Goal: Task Accomplishment & Management: Manage account settings

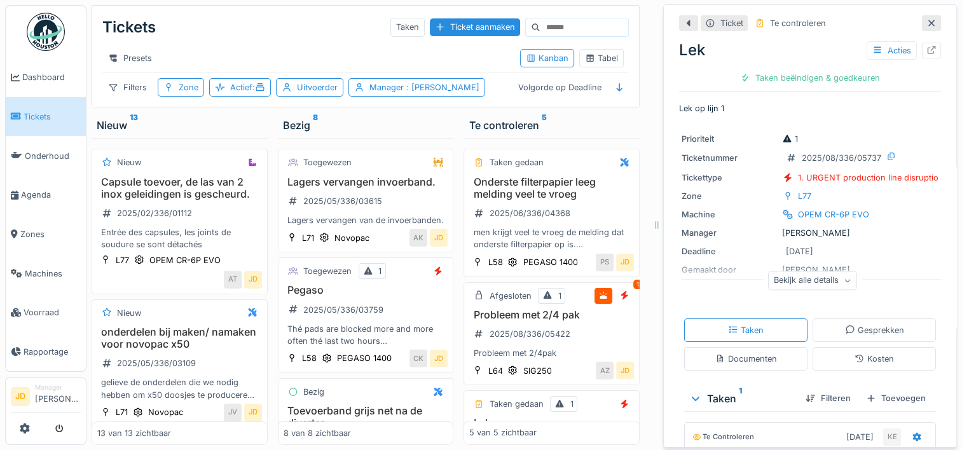
scroll to position [224, 0]
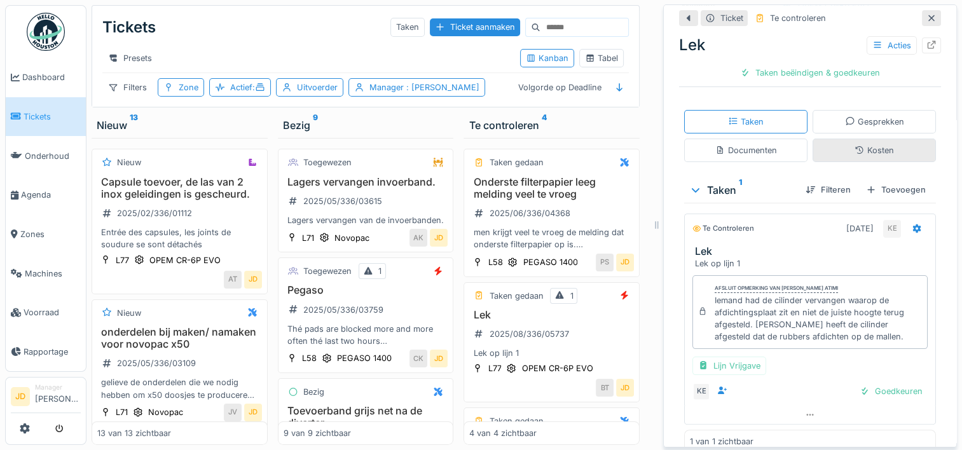
scroll to position [224, 0]
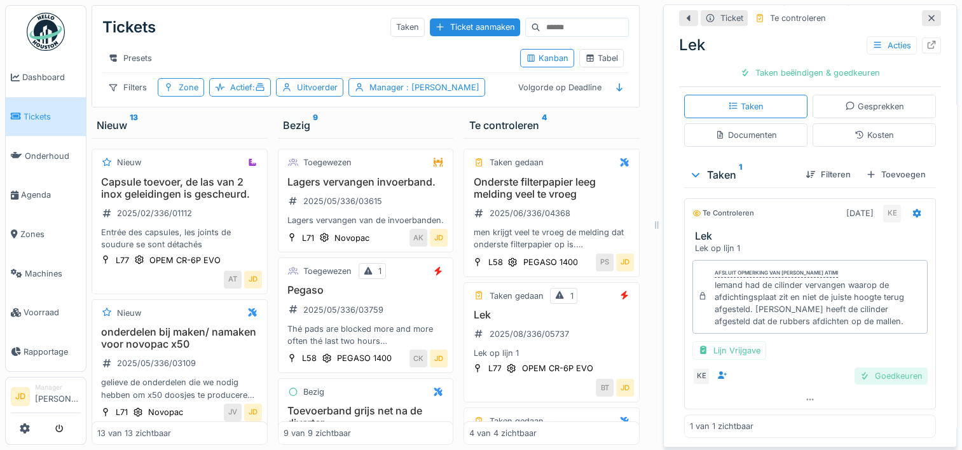
click at [868, 371] on div "Goedkeuren" at bounding box center [891, 376] width 73 height 17
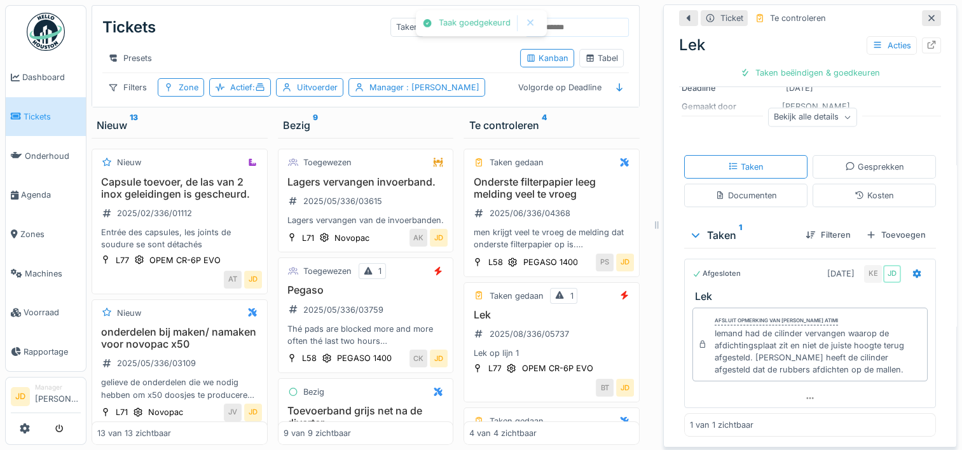
scroll to position [163, 0]
click at [785, 66] on div "Ticket sluiten" at bounding box center [810, 72] width 76 height 17
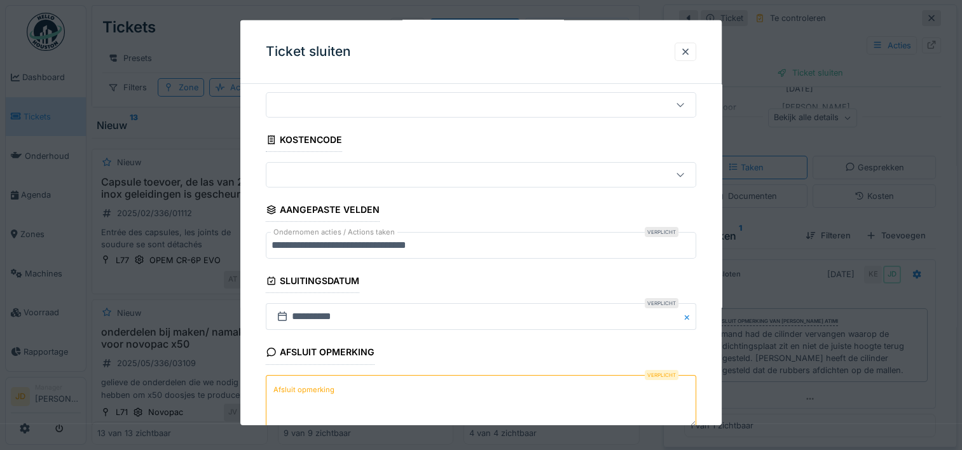
scroll to position [111, 0]
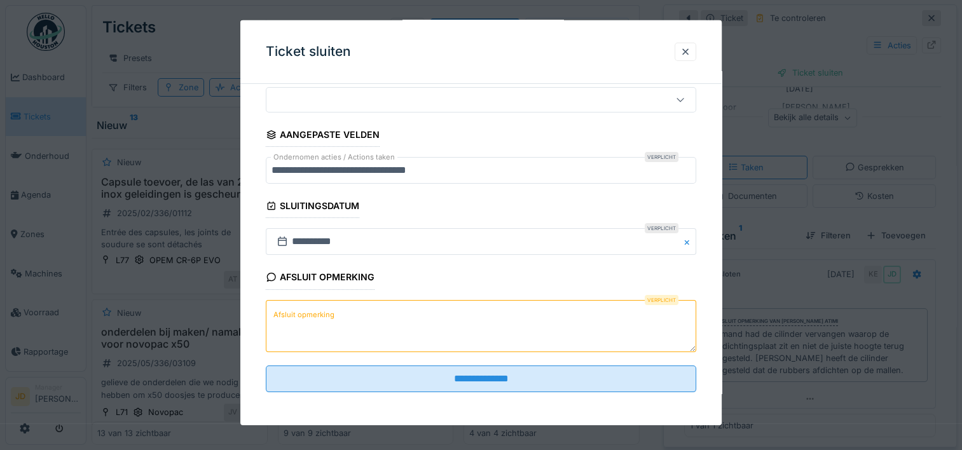
click at [382, 326] on textarea "Afsluit opmerking" at bounding box center [481, 326] width 431 height 52
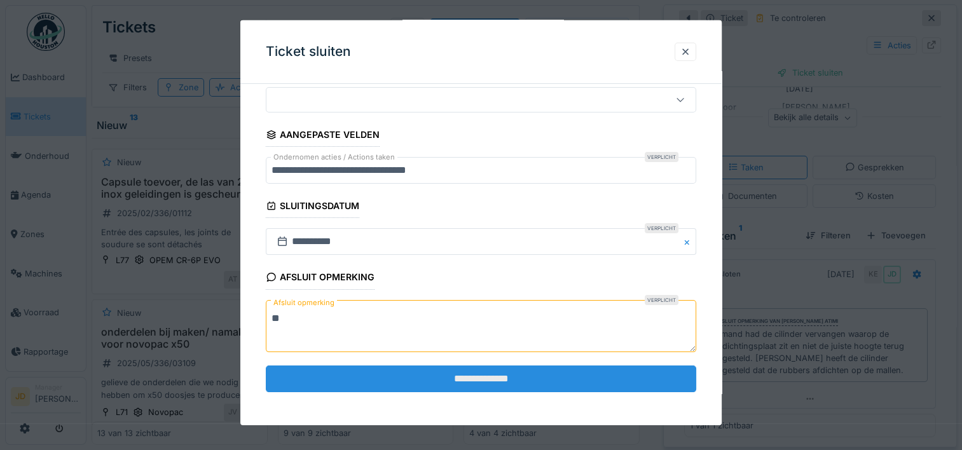
type textarea "**"
click at [384, 368] on input "**********" at bounding box center [481, 379] width 431 height 27
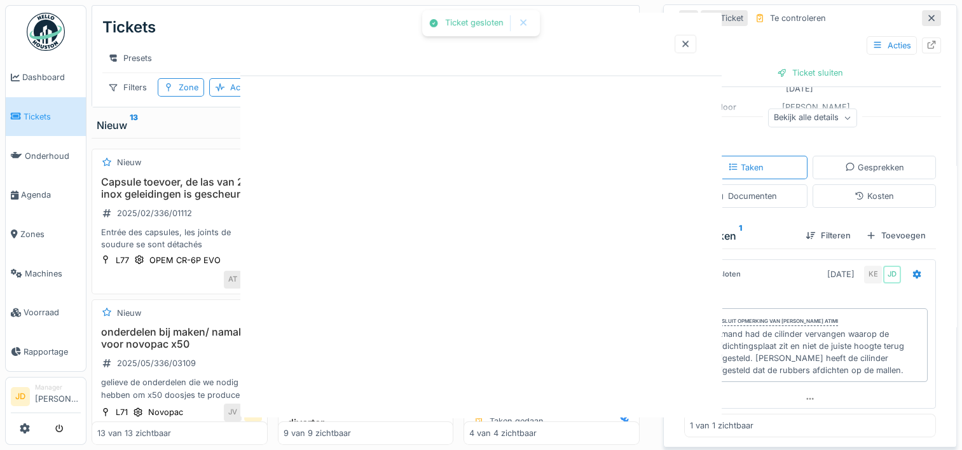
scroll to position [0, 0]
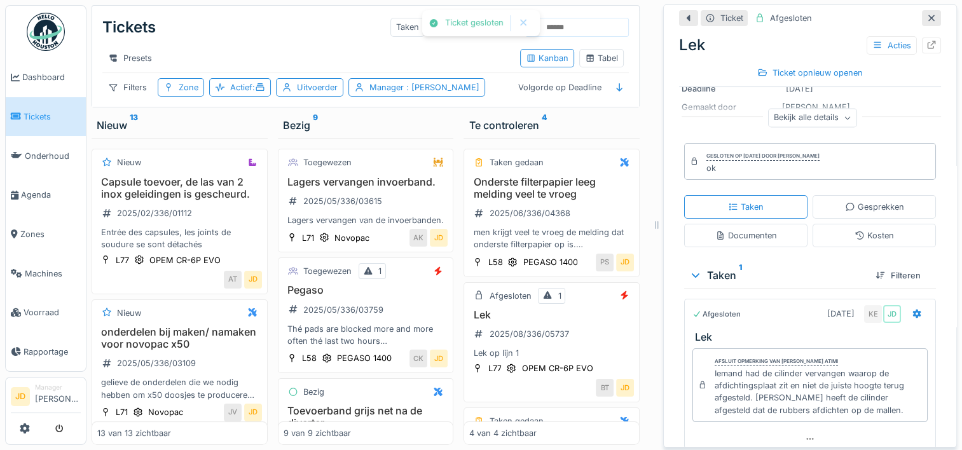
click at [927, 14] on icon at bounding box center [932, 18] width 10 height 8
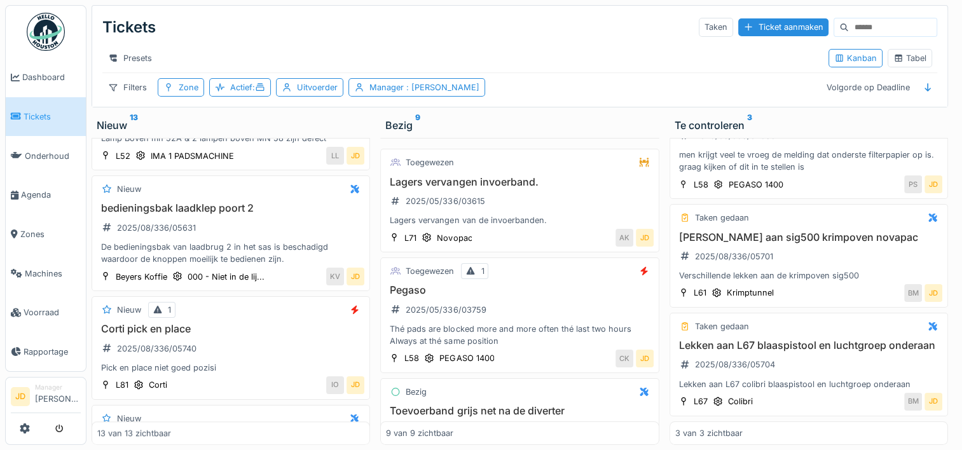
scroll to position [1209, 0]
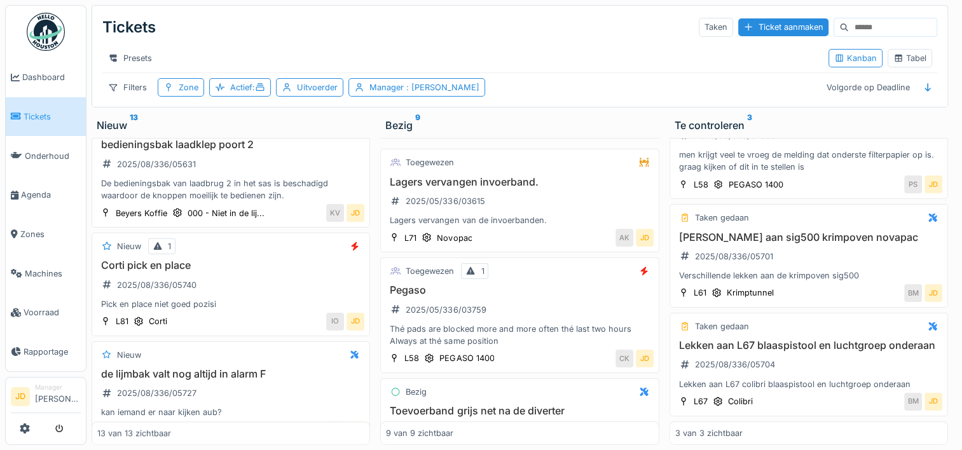
click at [268, 266] on div "Corti pick en place 2025/08/336/05740 Pick en place niet goed pozisi" at bounding box center [230, 285] width 267 height 51
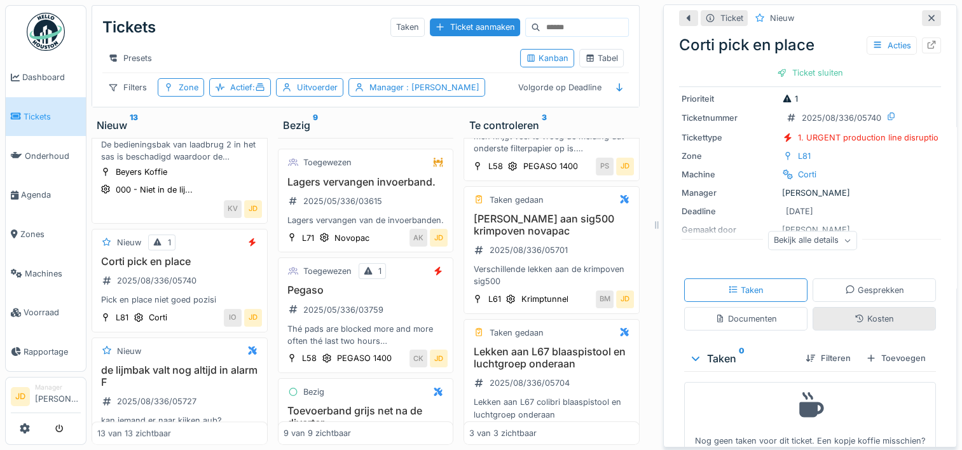
scroll to position [74, 0]
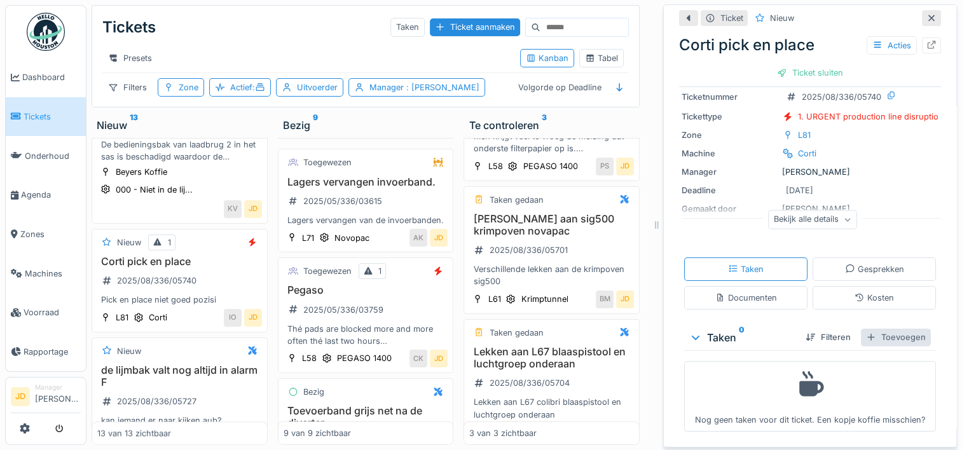
click at [881, 329] on div "Toevoegen" at bounding box center [896, 337] width 70 height 17
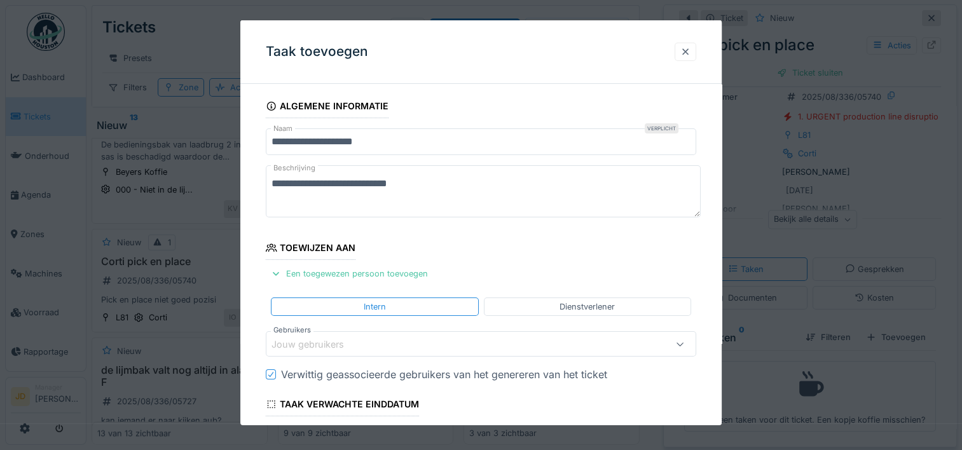
click at [691, 53] on div at bounding box center [686, 52] width 10 height 12
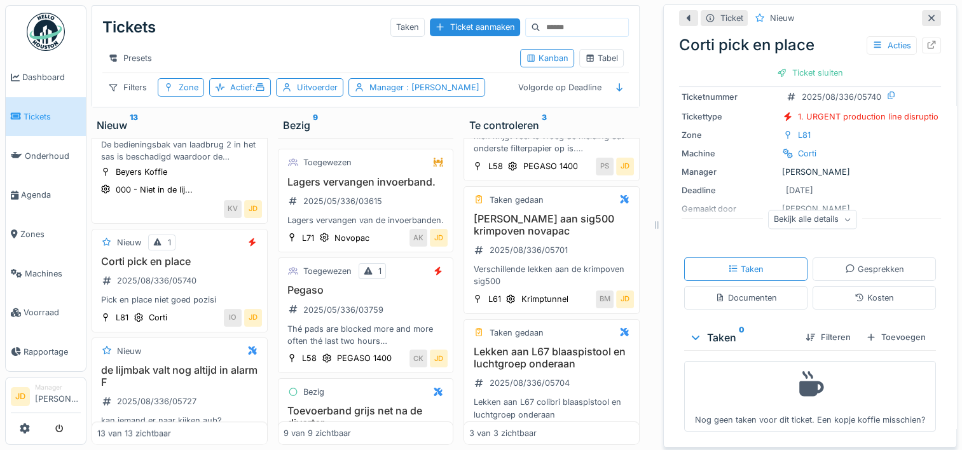
click at [927, 14] on icon at bounding box center [932, 18] width 10 height 8
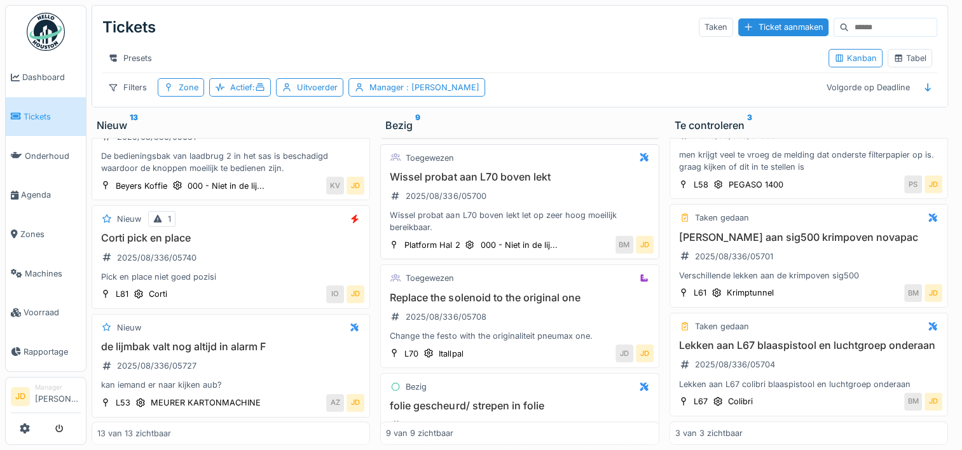
scroll to position [636, 0]
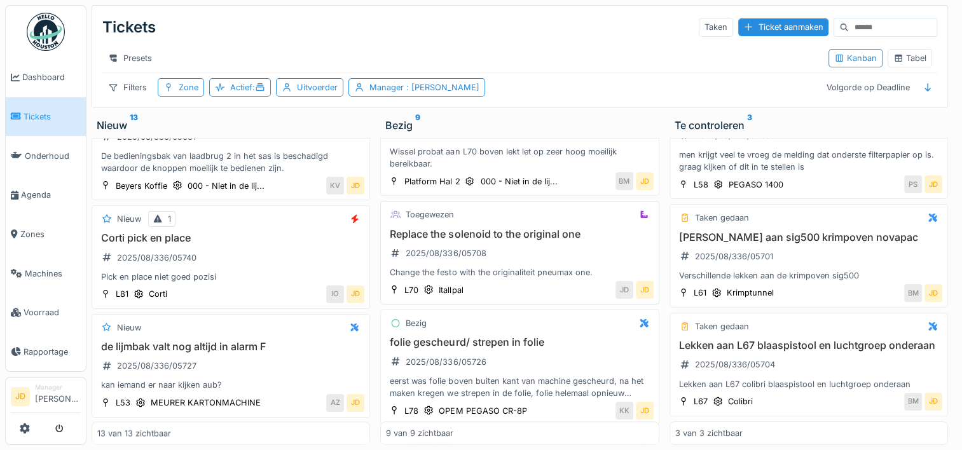
click at [602, 251] on div "Replace the solenoid to the original one 2025/08/336/05708 Change the festo wit…" at bounding box center [519, 253] width 267 height 51
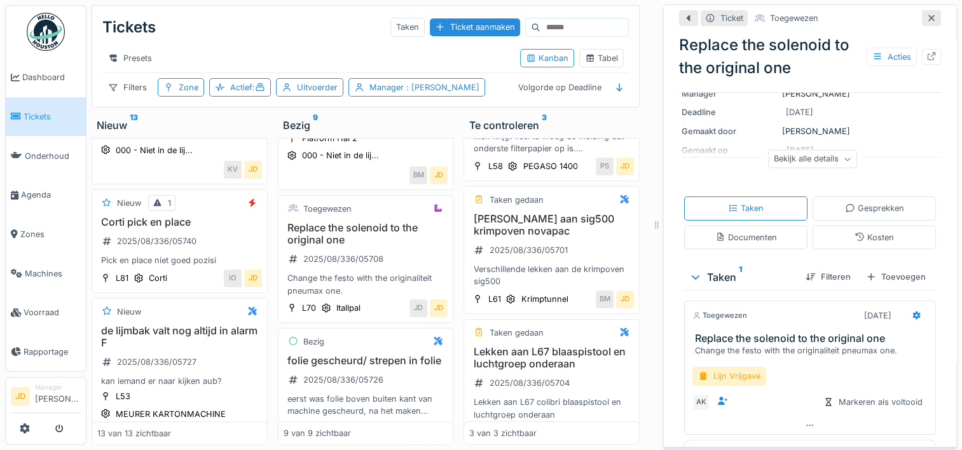
scroll to position [153, 0]
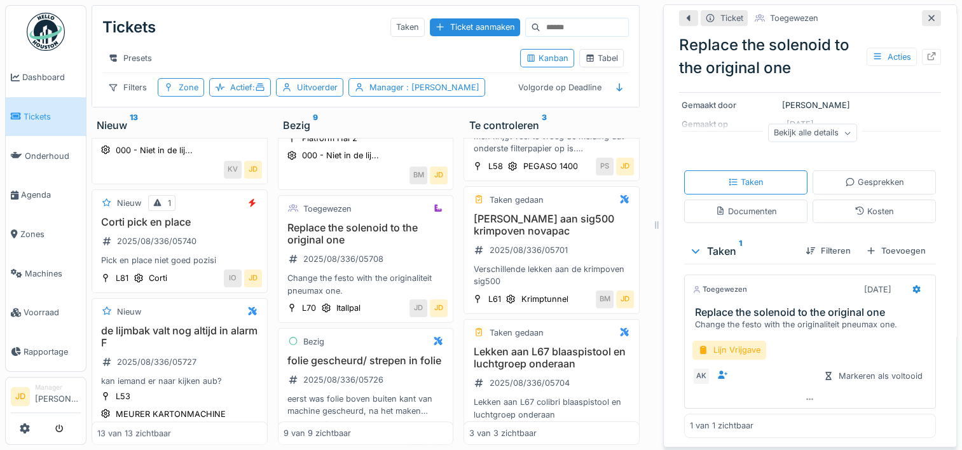
click at [929, 15] on icon at bounding box center [932, 18] width 6 height 6
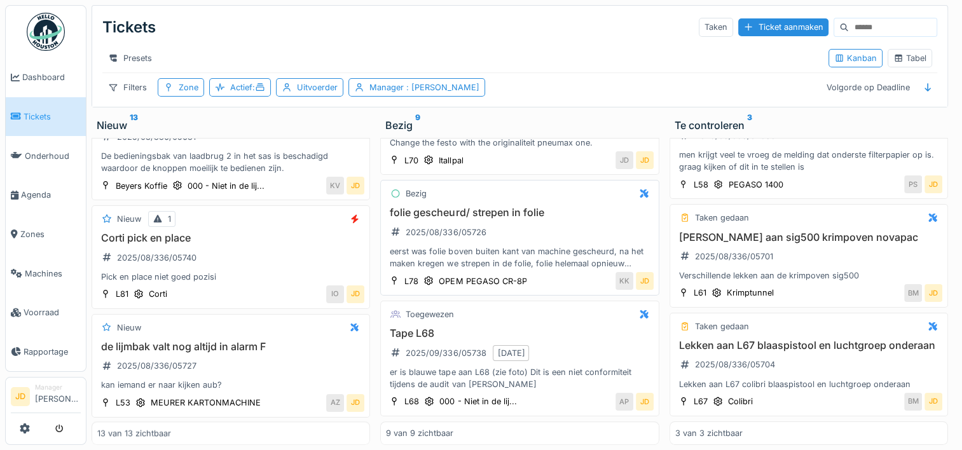
scroll to position [768, 0]
